Goal: Transaction & Acquisition: Purchase product/service

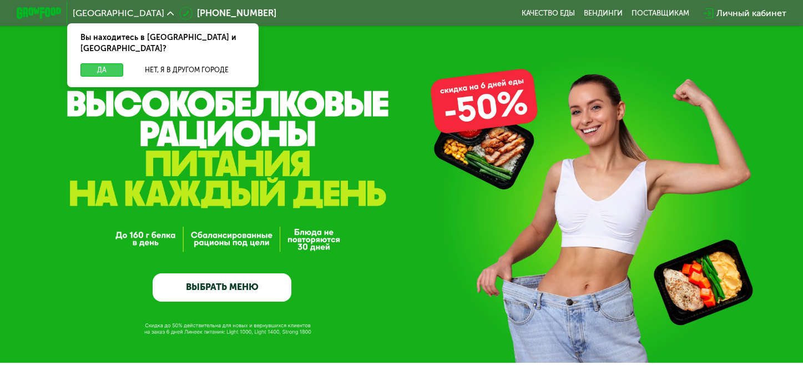
click at [111, 63] on button "Да" at bounding box center [101, 69] width 43 height 13
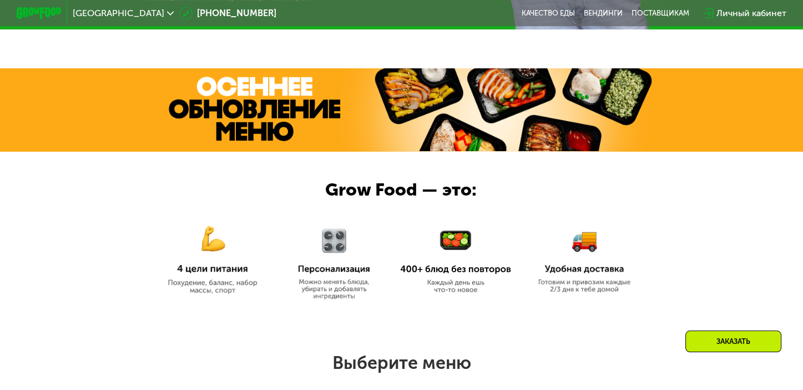
scroll to position [499, 0]
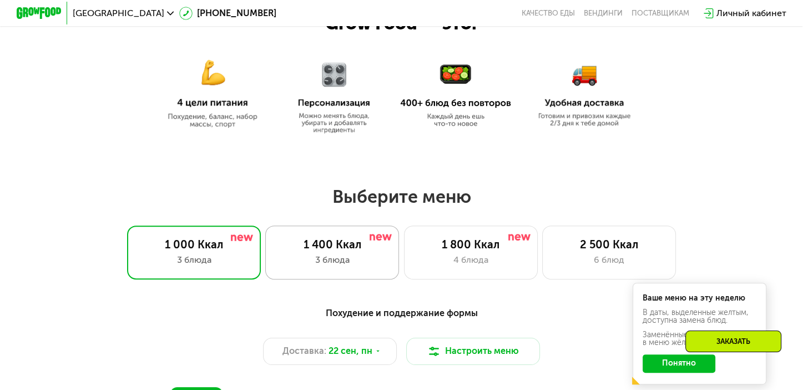
click at [353, 266] on div "3 блюда" at bounding box center [332, 259] width 110 height 13
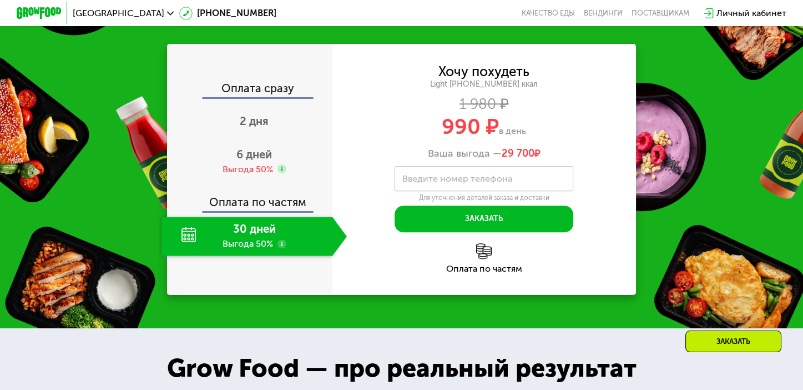
scroll to position [1382, 0]
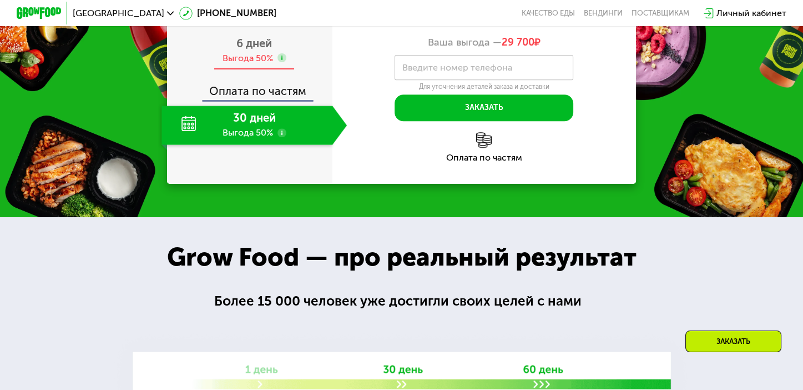
click at [282, 70] on div "6 дней Выгода 50%" at bounding box center [254, 50] width 185 height 39
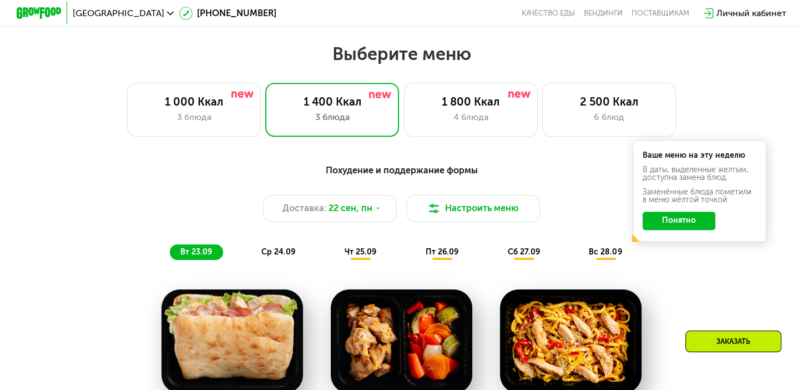
scroll to position [636, 0]
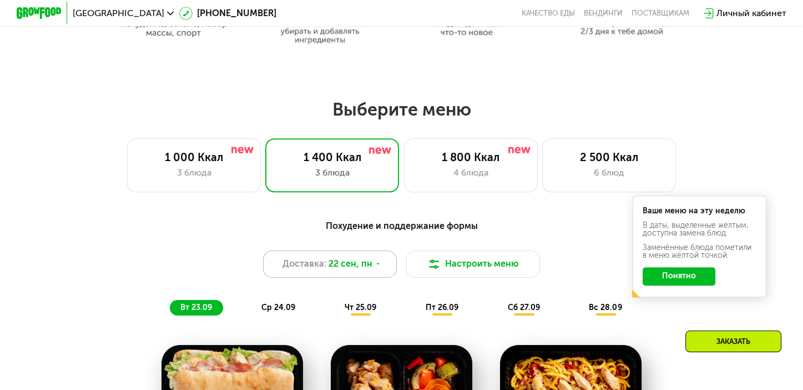
click at [375, 265] on icon at bounding box center [378, 263] width 7 height 7
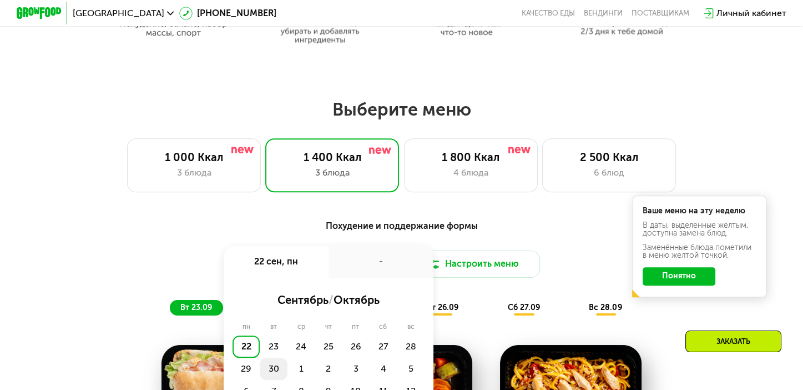
scroll to position [691, 0]
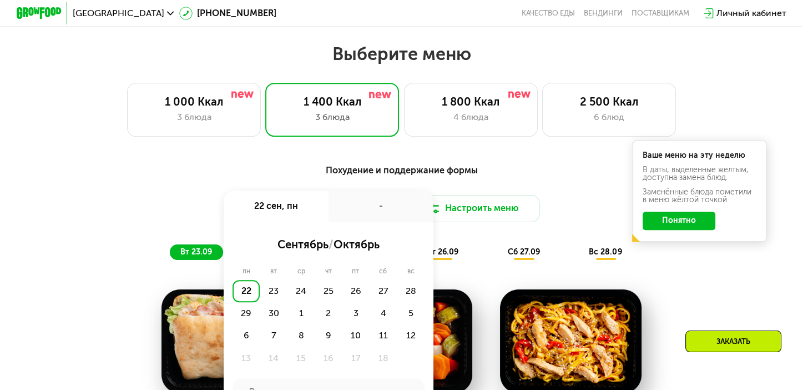
click at [575, 216] on div "Доставка: [DATE] сен, пн - сентябрь / октябрь пн вт ср чт пт сб вс 22 23 24 25 …" at bounding box center [402, 208] width 661 height 27
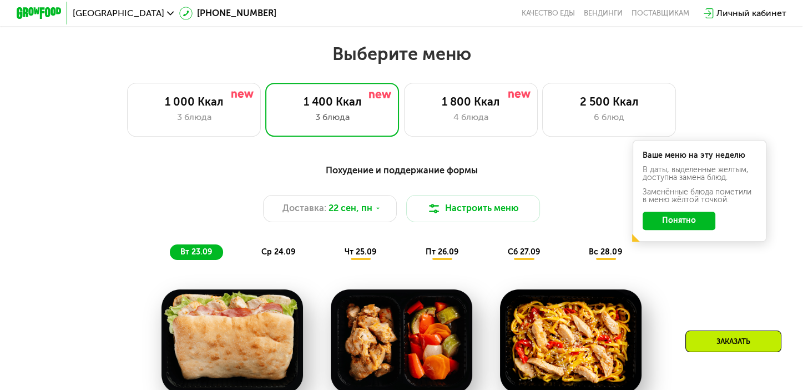
click at [667, 227] on button "Понятно" at bounding box center [679, 221] width 73 height 18
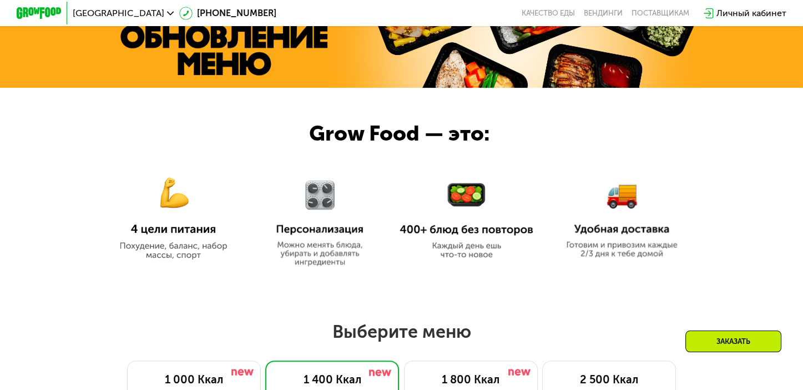
scroll to position [580, 0]
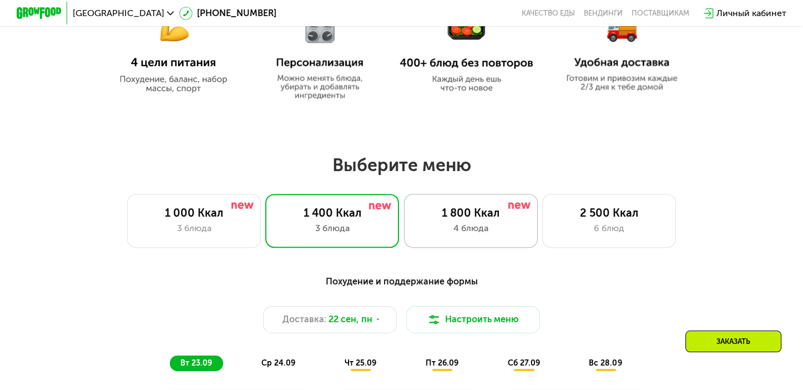
click at [471, 219] on div "1 800 Ккал" at bounding box center [471, 212] width 110 height 13
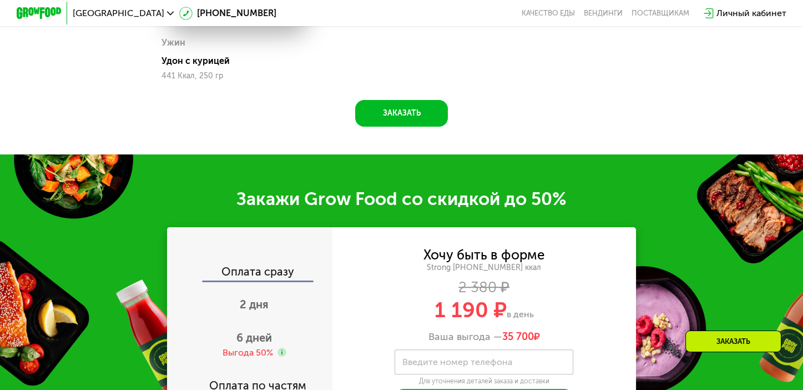
scroll to position [1468, 0]
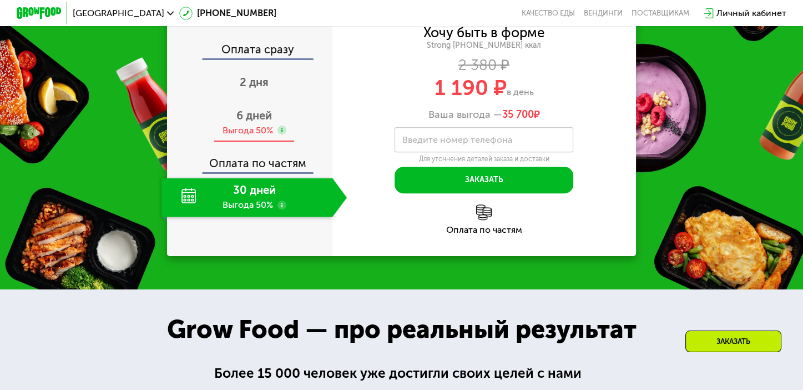
click at [289, 129] on div "6 дней Выгода 50%" at bounding box center [254, 122] width 185 height 39
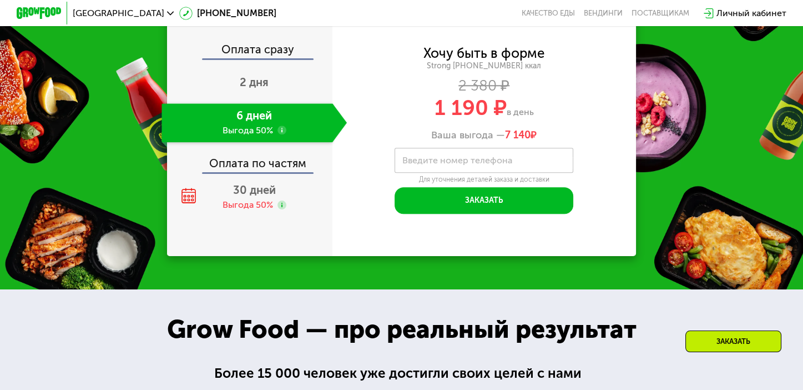
scroll to position [1302, 0]
